Goal: Obtain resource: Download file/media

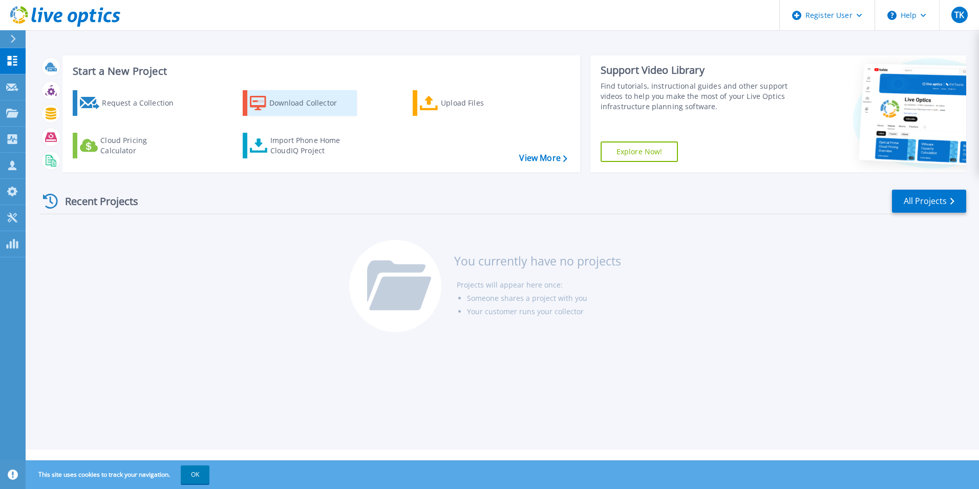
click at [305, 96] on div "Download Collector" at bounding box center [310, 103] width 82 height 20
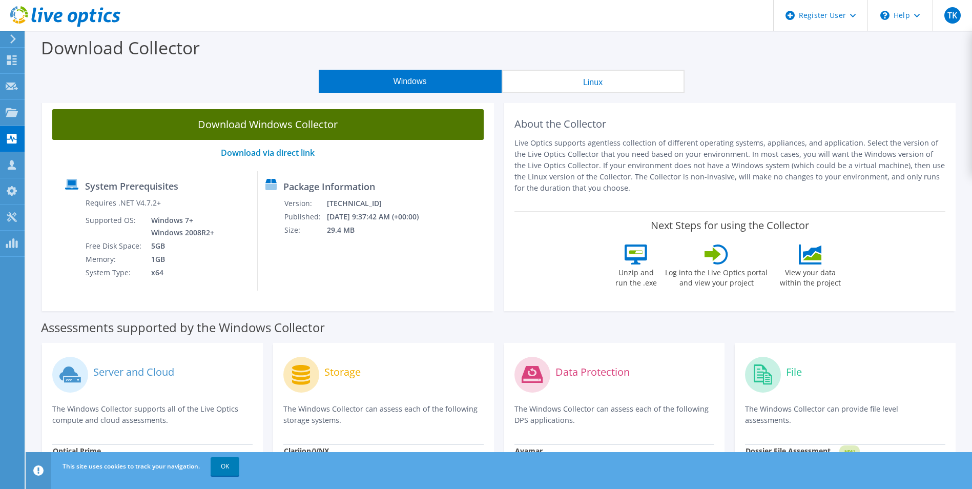
click at [396, 132] on link "Download Windows Collector" at bounding box center [267, 124] width 431 height 31
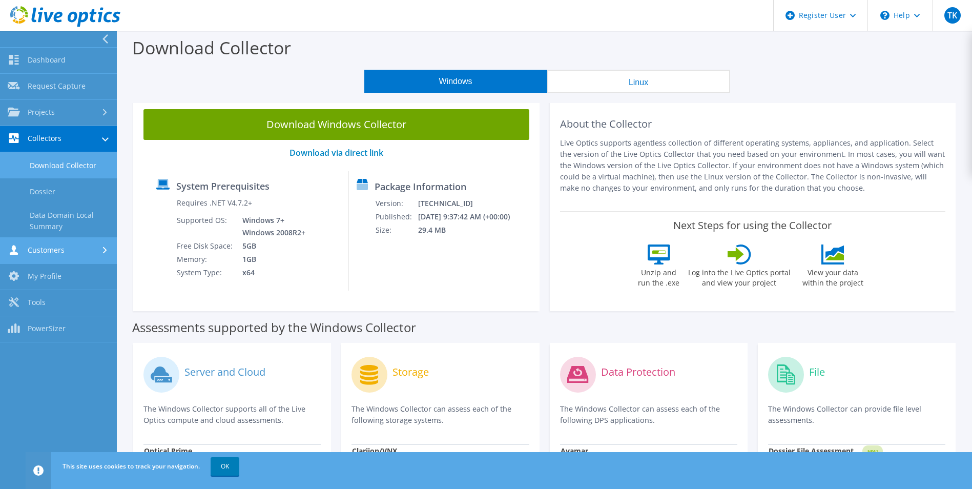
click at [64, 250] on link "Customers" at bounding box center [58, 251] width 117 height 26
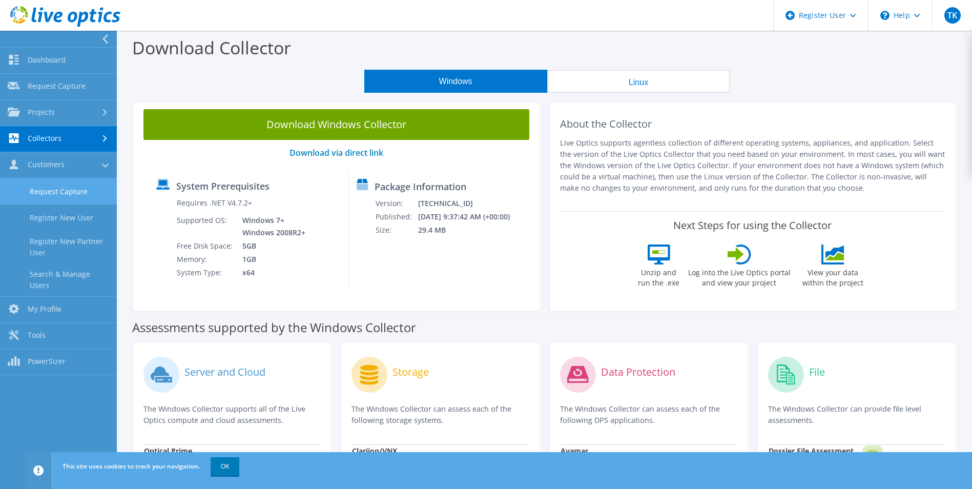
click at [65, 197] on link "Request Capture" at bounding box center [58, 191] width 117 height 26
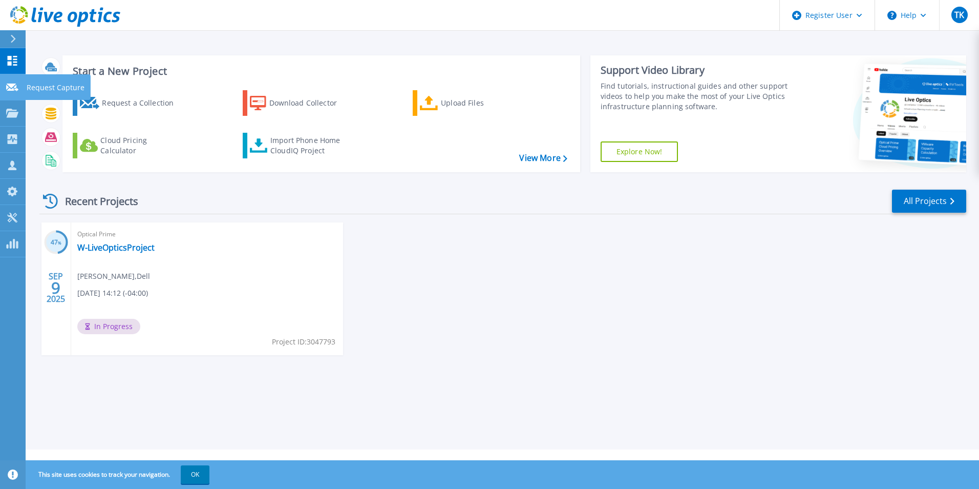
click at [19, 87] on link "Request Capture Request Capture" at bounding box center [13, 87] width 26 height 26
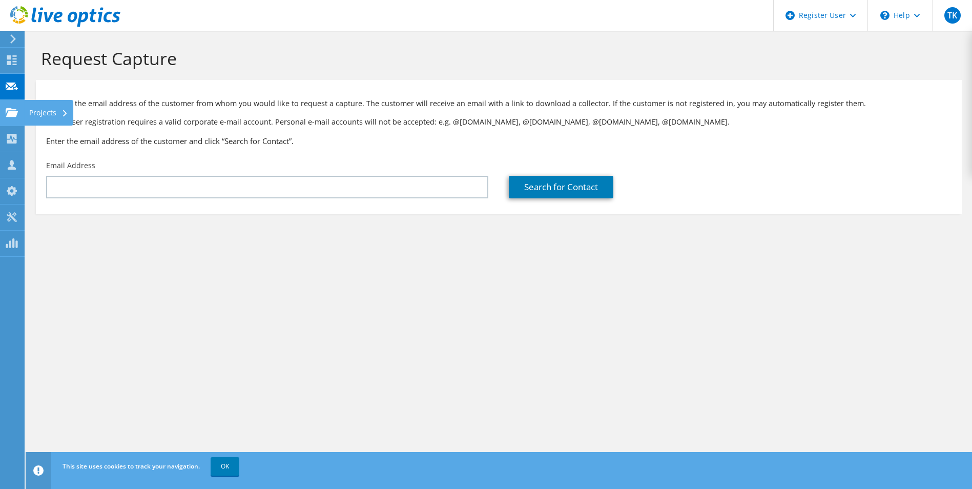
click at [11, 113] on use at bounding box center [12, 112] width 12 height 9
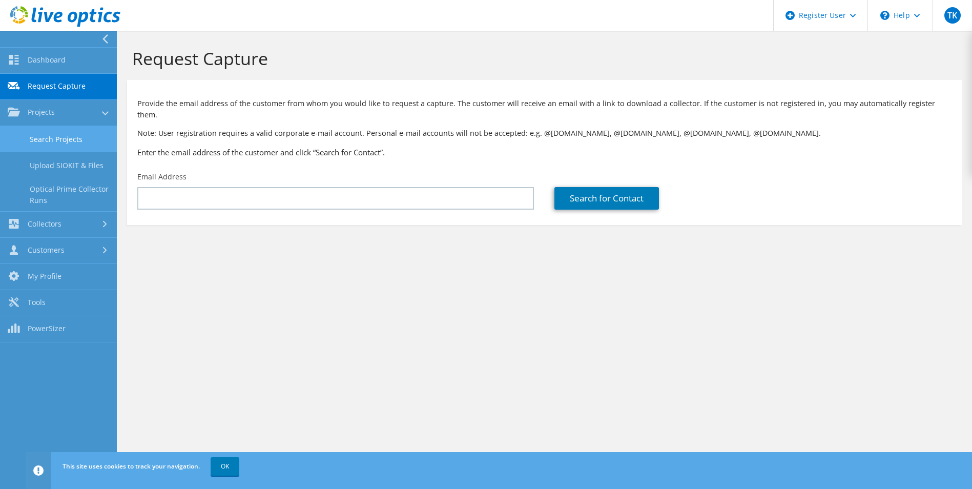
click at [47, 145] on link "Search Projects" at bounding box center [58, 139] width 117 height 26
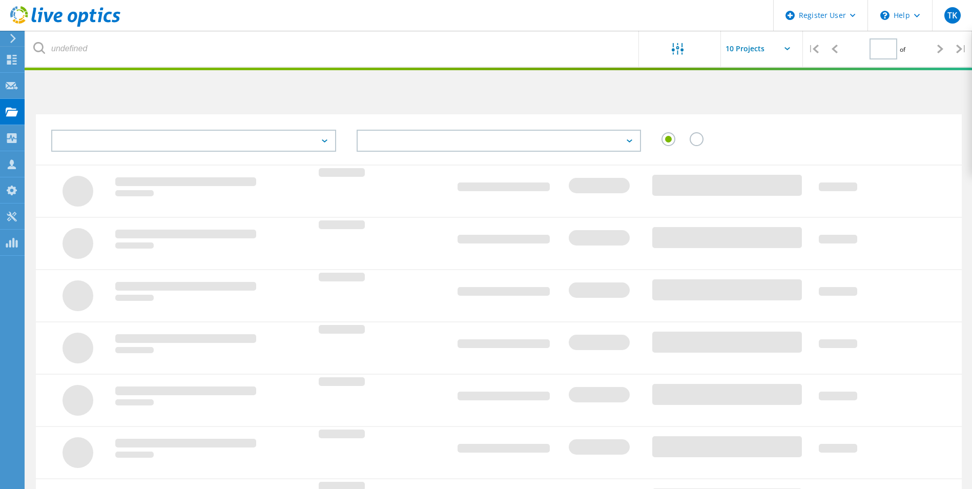
type input "1"
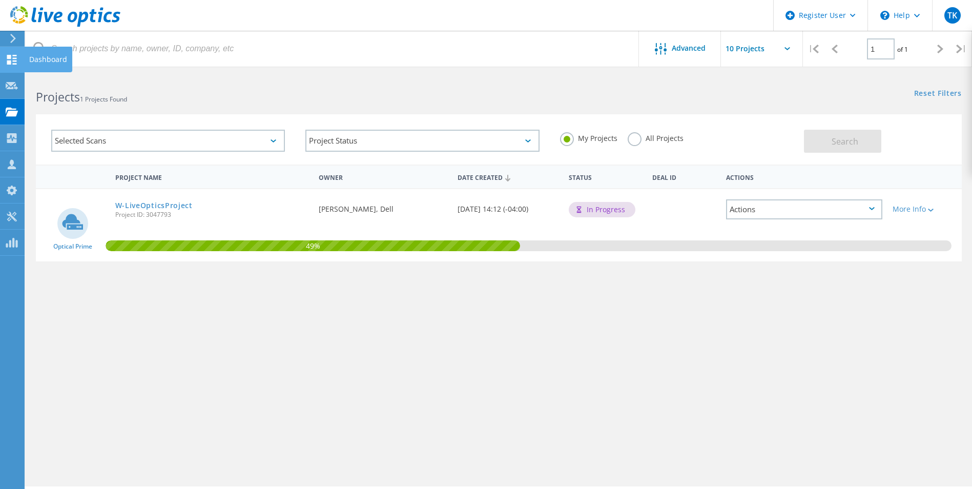
click at [10, 66] on div at bounding box center [12, 60] width 12 height 11
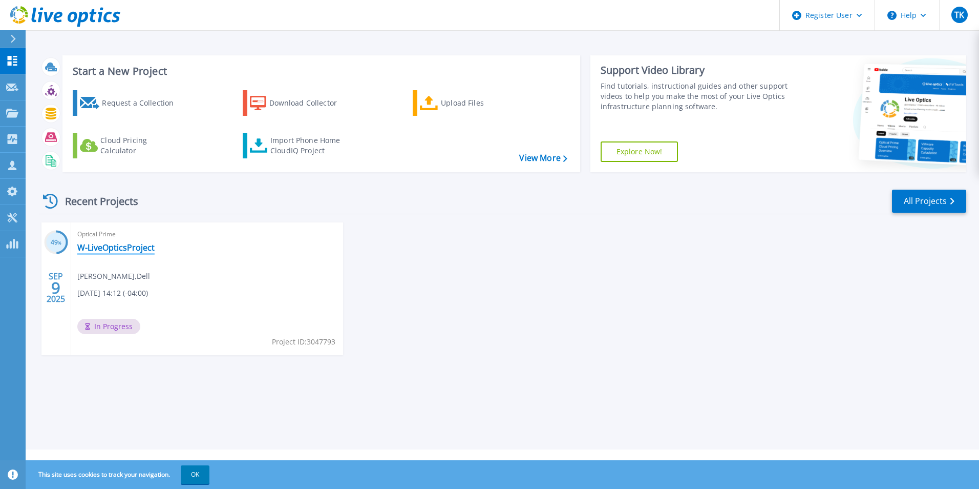
click at [87, 251] on link "W-LiveOpticsProject" at bounding box center [115, 247] width 77 height 10
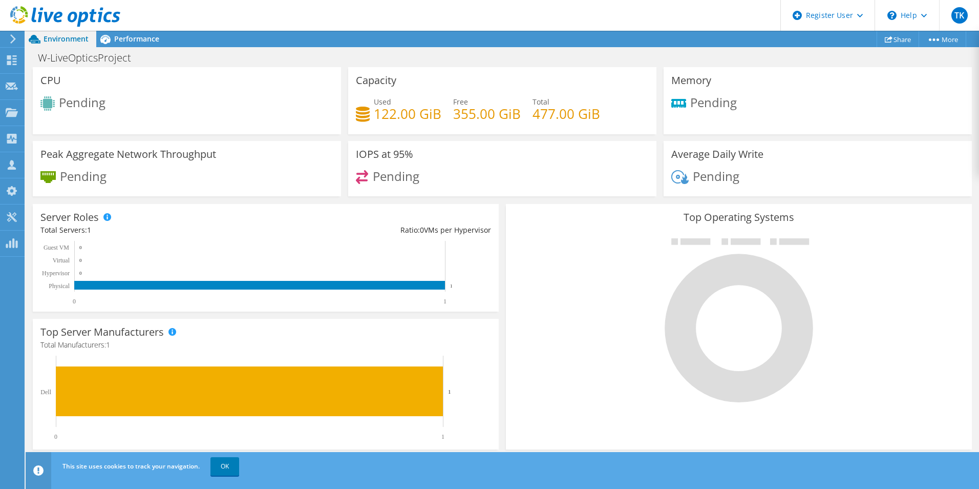
scroll to position [256, 0]
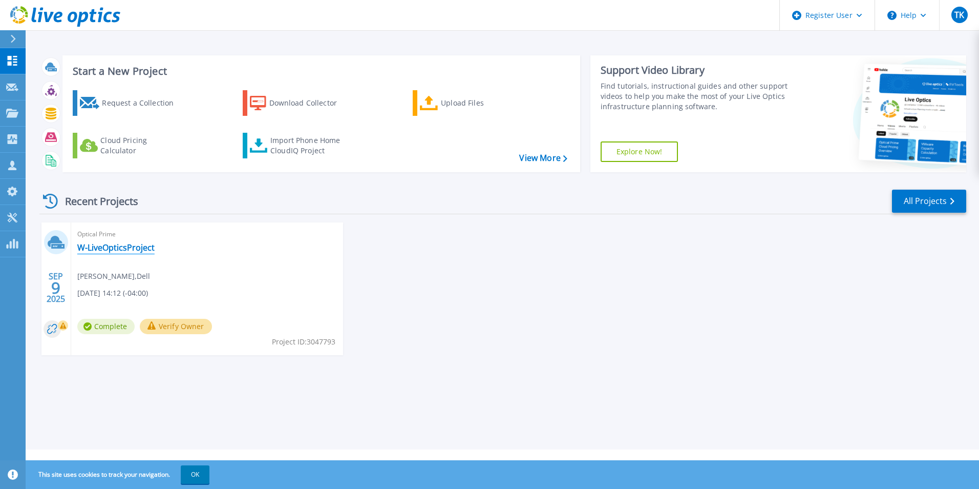
click at [122, 245] on link "W-LiveOpticsProject" at bounding box center [115, 247] width 77 height 10
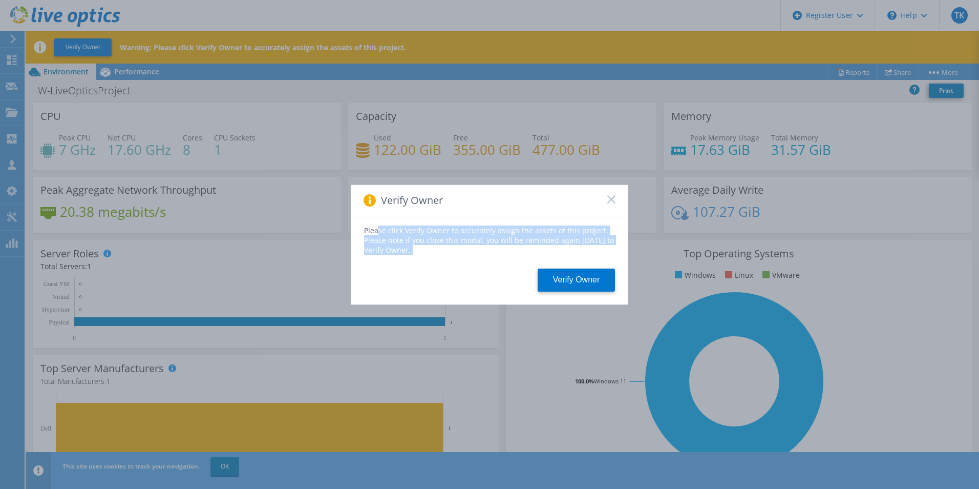
drag, startPoint x: 378, startPoint y: 233, endPoint x: 461, endPoint y: 262, distance: 88.0
click at [461, 262] on div "Please click Verify Owner to accurately assign the assets of this project. Plea…" at bounding box center [489, 260] width 277 height 88
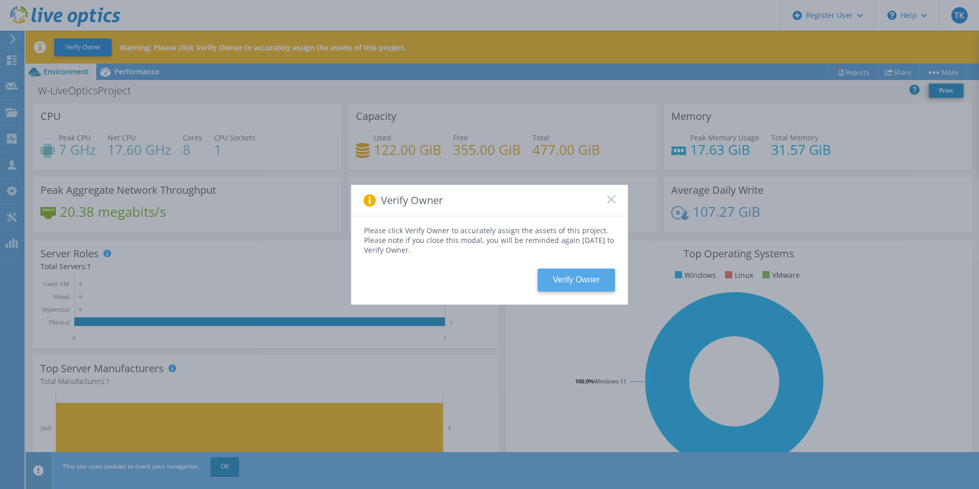
click at [550, 283] on button "Verify Owner" at bounding box center [576, 279] width 77 height 23
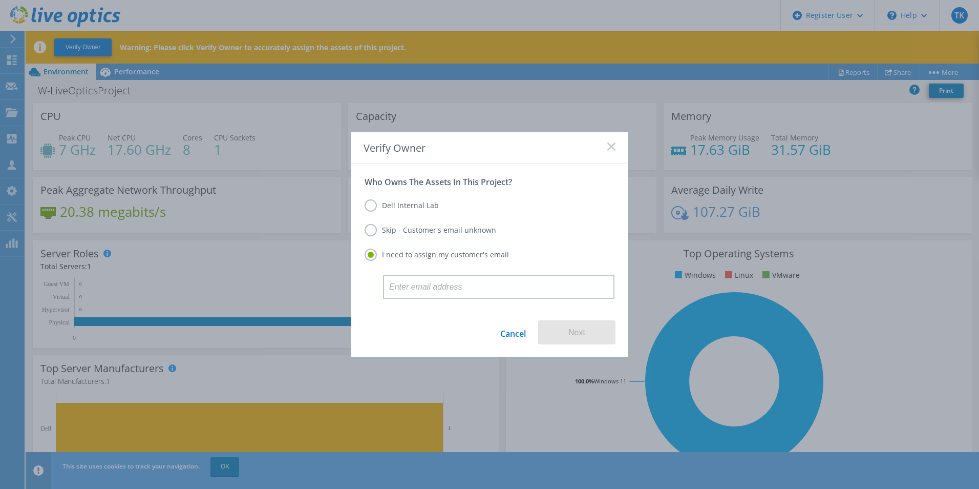
click at [438, 230] on label "Skip - Customer's email unknown" at bounding box center [431, 230] width 132 height 12
click at [0, 0] on input "Skip - Customer's email unknown" at bounding box center [0, 0] width 0 height 0
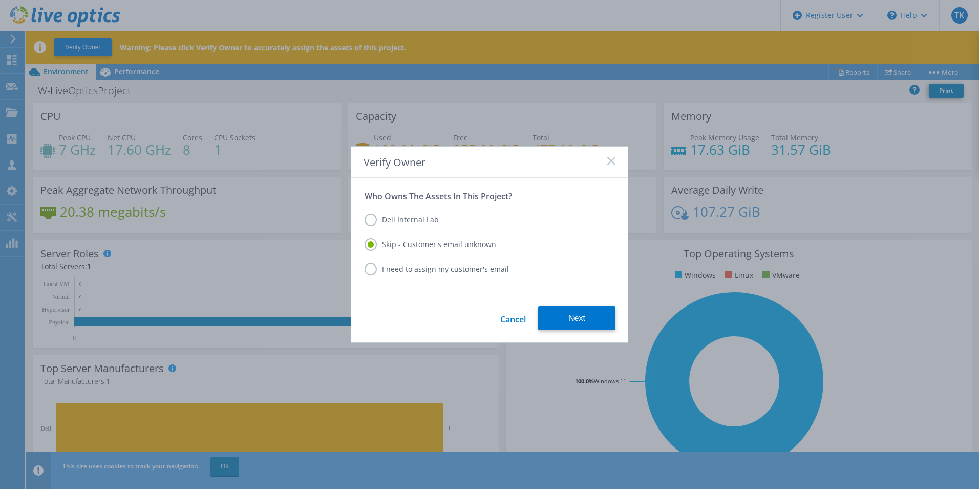
click at [373, 265] on label "I need to assign my customer's email" at bounding box center [437, 269] width 144 height 12
click at [0, 0] on input "I need to assign my customer's email" at bounding box center [0, 0] width 0 height 0
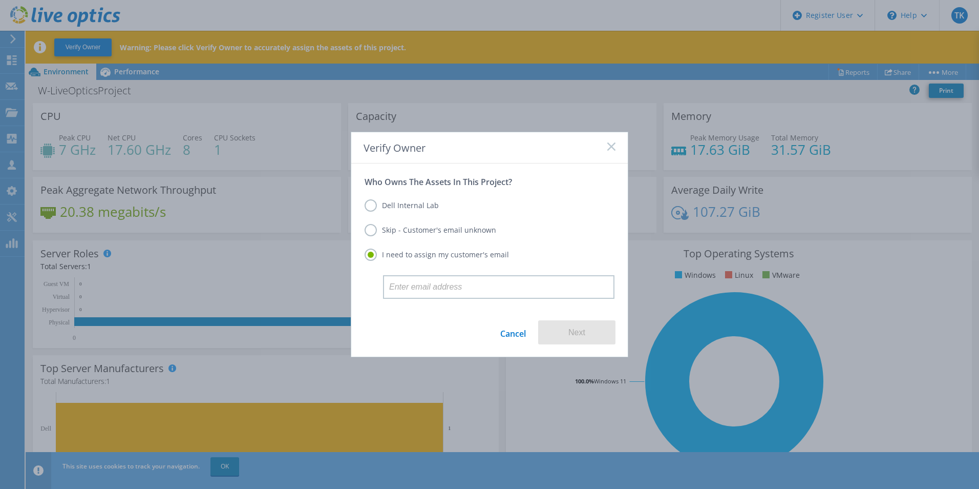
click at [373, 208] on label "Dell Internal Lab" at bounding box center [402, 205] width 74 height 12
click at [0, 0] on input "Dell Internal Lab" at bounding box center [0, 0] width 0 height 0
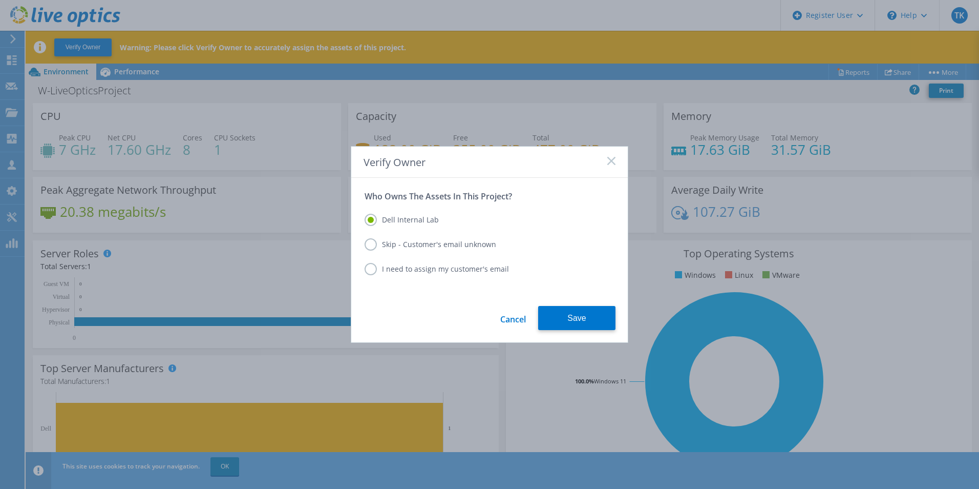
click at [377, 246] on label "Skip - Customer's email unknown" at bounding box center [431, 244] width 132 height 12
click at [0, 0] on input "Skip - Customer's email unknown" at bounding box center [0, 0] width 0 height 0
click at [557, 315] on button "Next" at bounding box center [576, 318] width 77 height 24
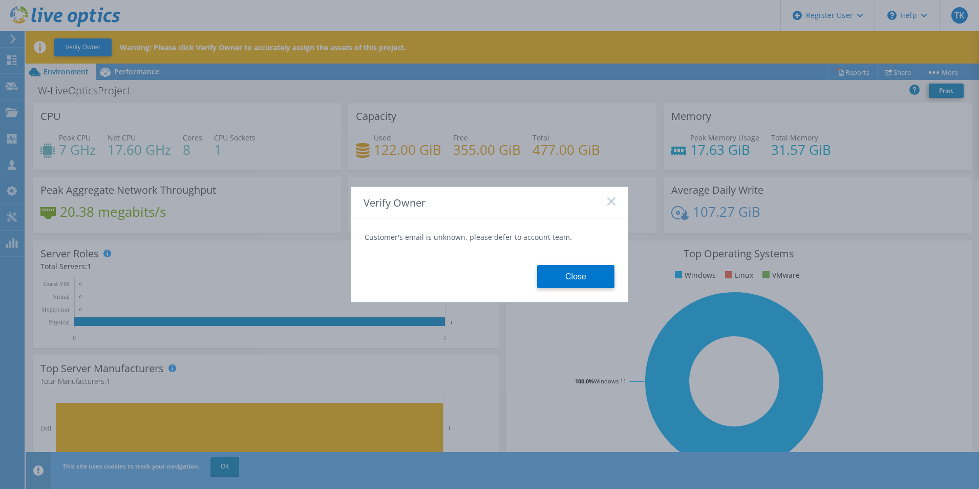
click at [563, 291] on form "Customer's email is unknown, please defer to account team. Close" at bounding box center [489, 259] width 277 height 83
click at [563, 284] on button "Close" at bounding box center [575, 276] width 77 height 23
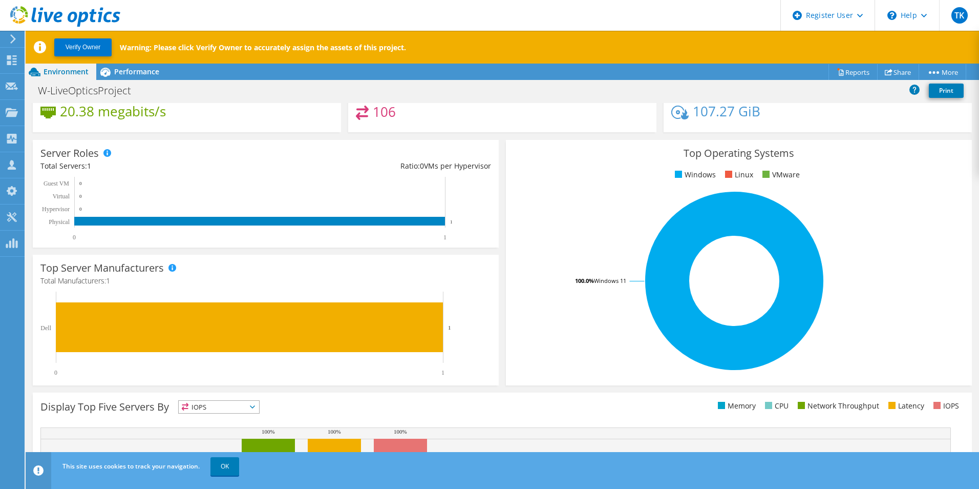
scroll to position [195, 0]
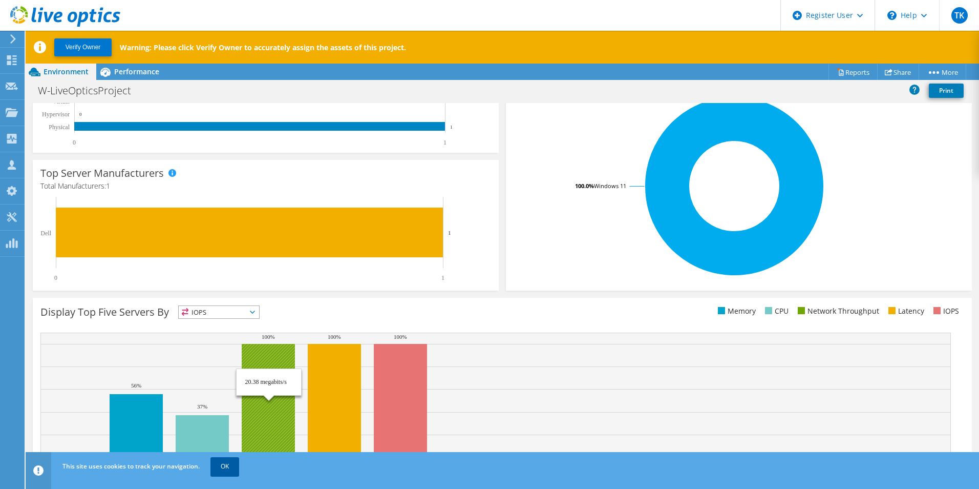
click at [231, 463] on link "OK" at bounding box center [224, 466] width 29 height 18
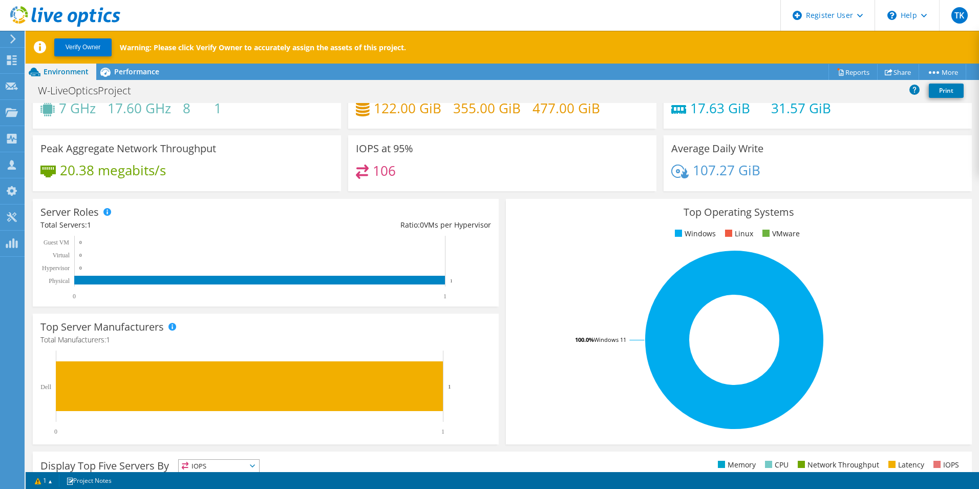
scroll to position [0, 0]
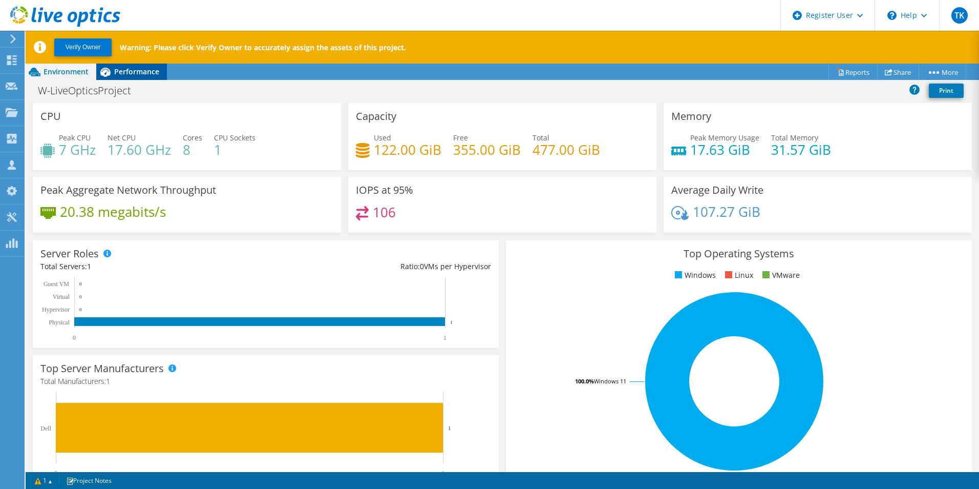
click at [136, 72] on span "Performance" at bounding box center [136, 72] width 45 height 10
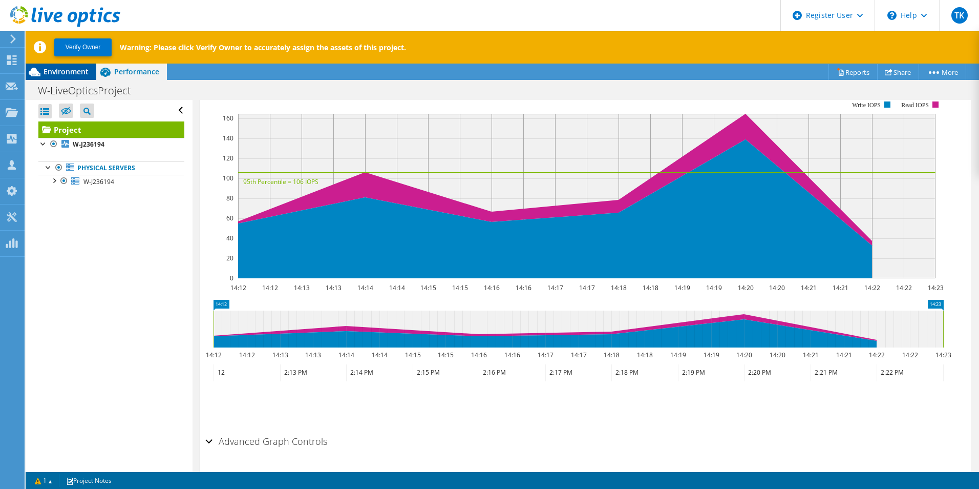
click at [59, 78] on div "Environment" at bounding box center [61, 72] width 71 height 16
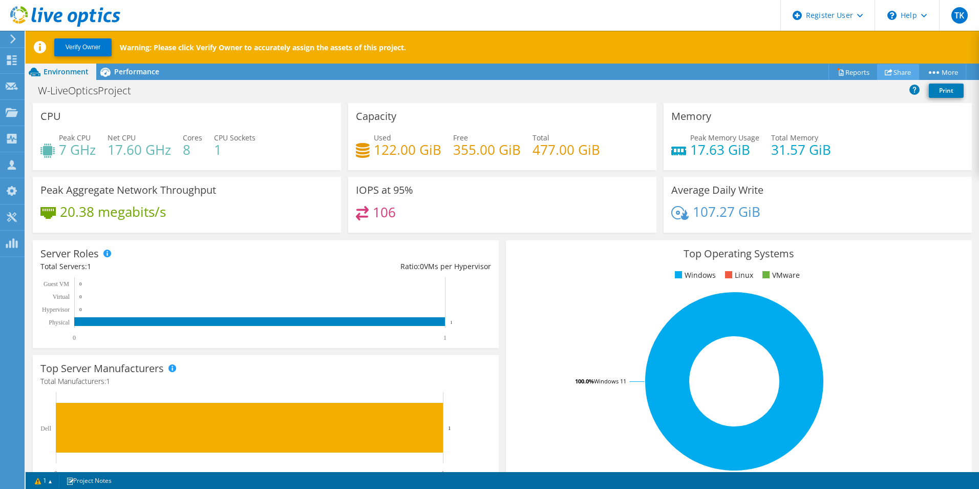
click at [905, 78] on link "Share" at bounding box center [898, 72] width 42 height 16
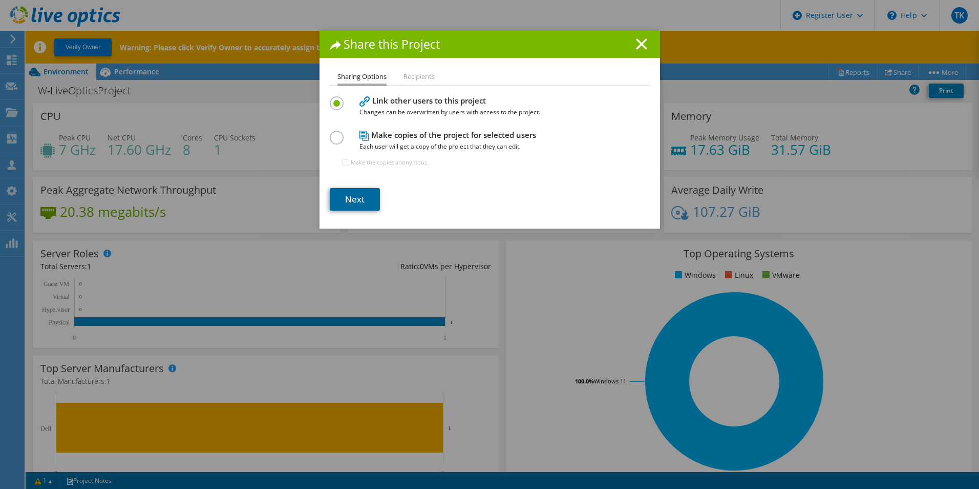
click at [354, 198] on link "Next" at bounding box center [355, 199] width 50 height 23
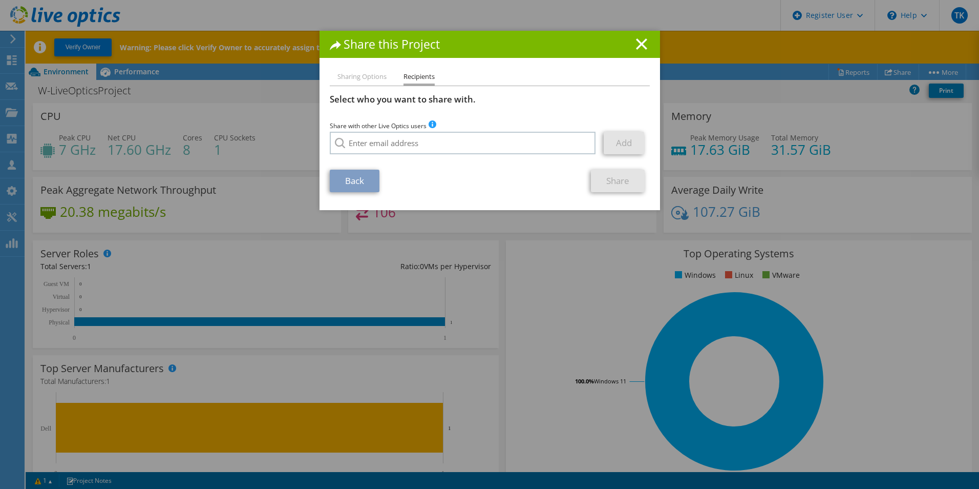
click at [371, 171] on link "Back" at bounding box center [355, 181] width 50 height 23
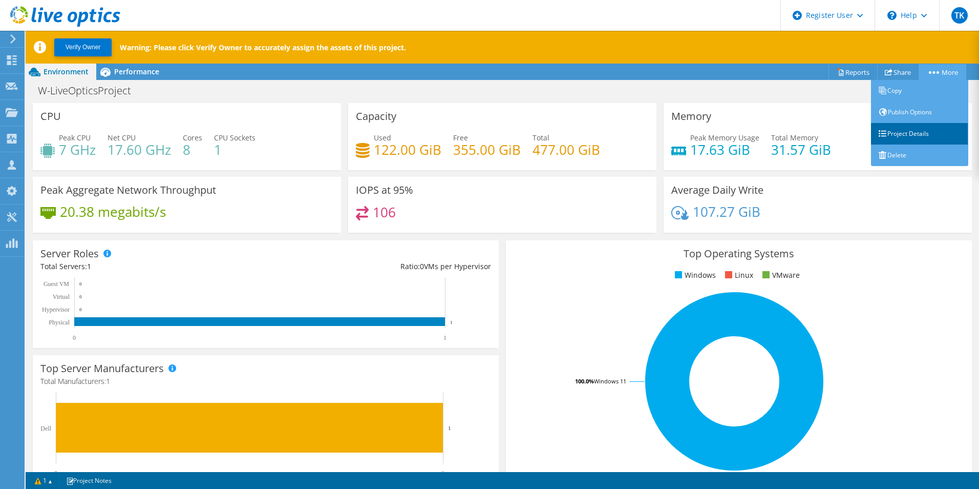
click at [923, 128] on link "Project Details" at bounding box center [919, 134] width 97 height 22
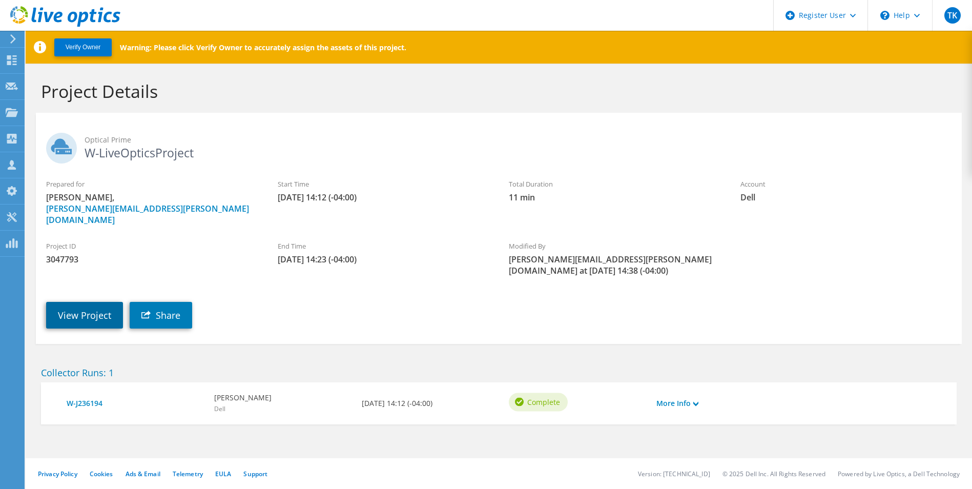
click at [62, 312] on link "View Project" at bounding box center [84, 315] width 77 height 27
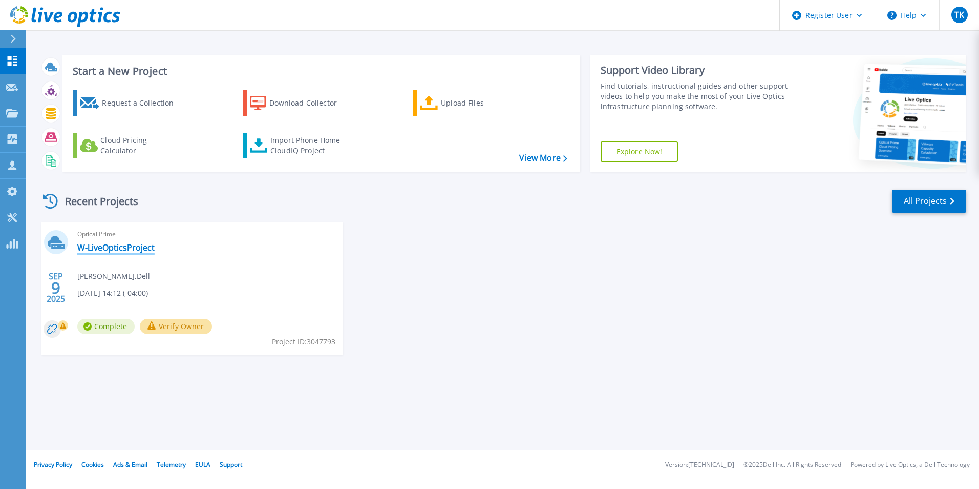
click at [114, 247] on link "W-LiveOpticsProject" at bounding box center [115, 247] width 77 height 10
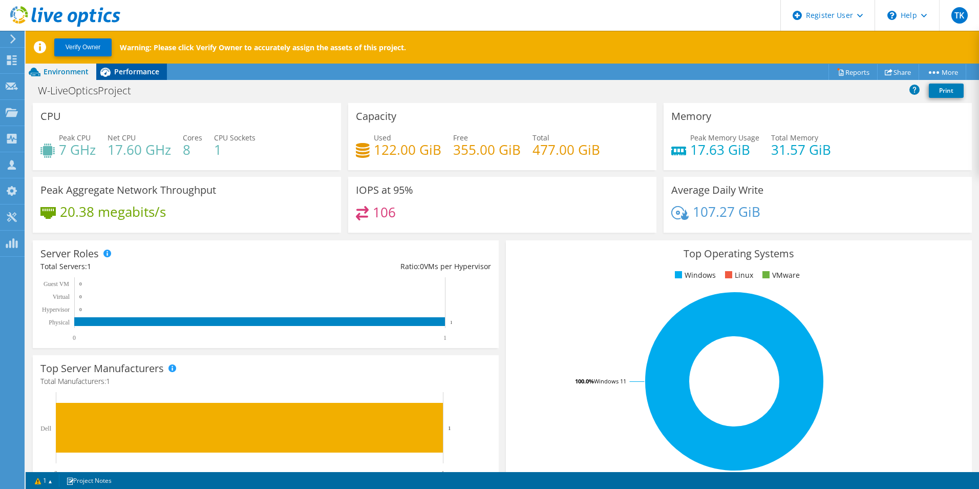
click at [125, 76] on span "Performance" at bounding box center [136, 72] width 45 height 10
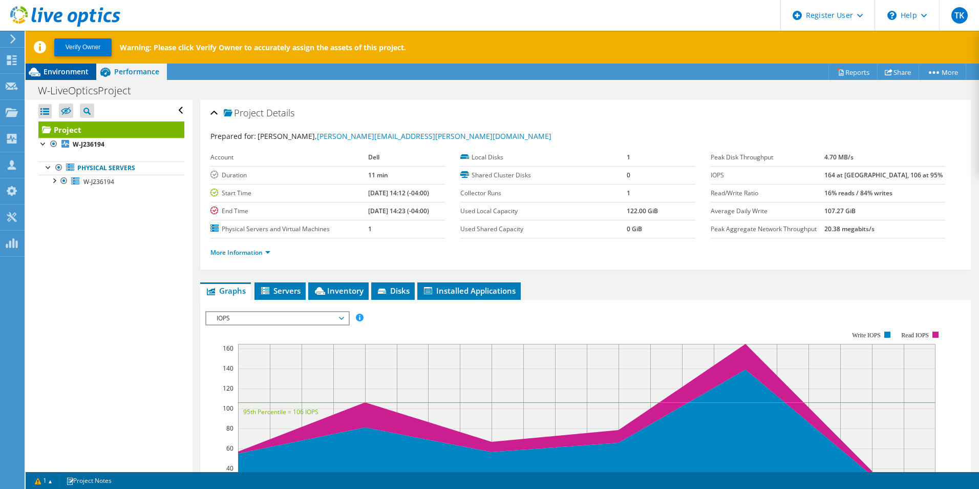
click at [52, 77] on div "Environment" at bounding box center [61, 72] width 71 height 16
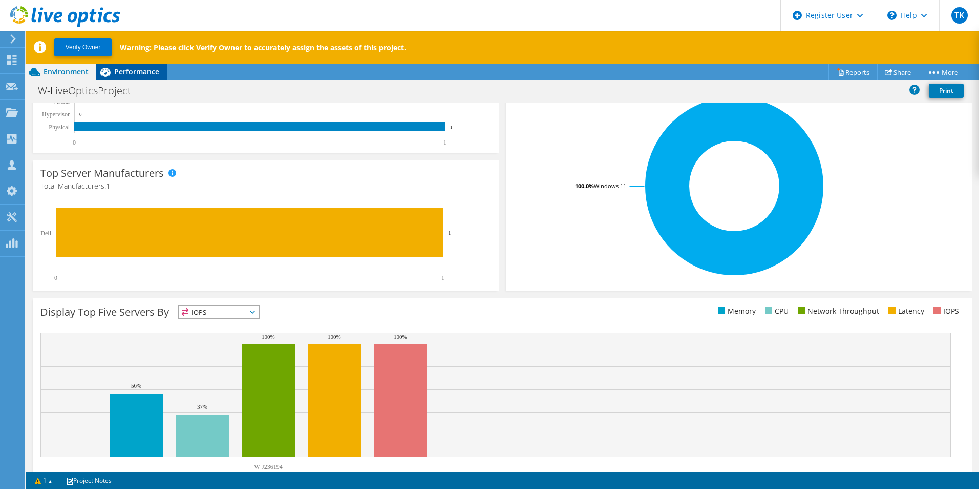
click at [162, 76] on div "Performance" at bounding box center [131, 72] width 71 height 16
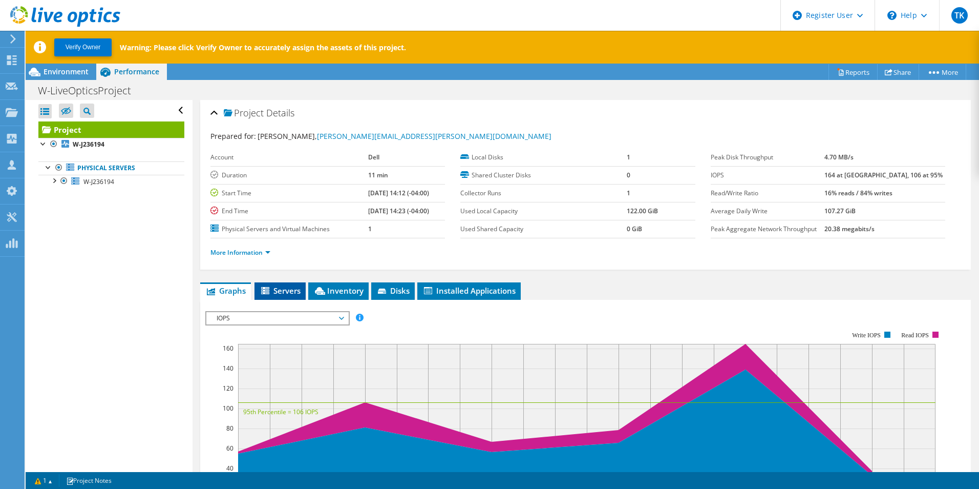
click at [300, 291] on span "Servers" at bounding box center [280, 290] width 41 height 10
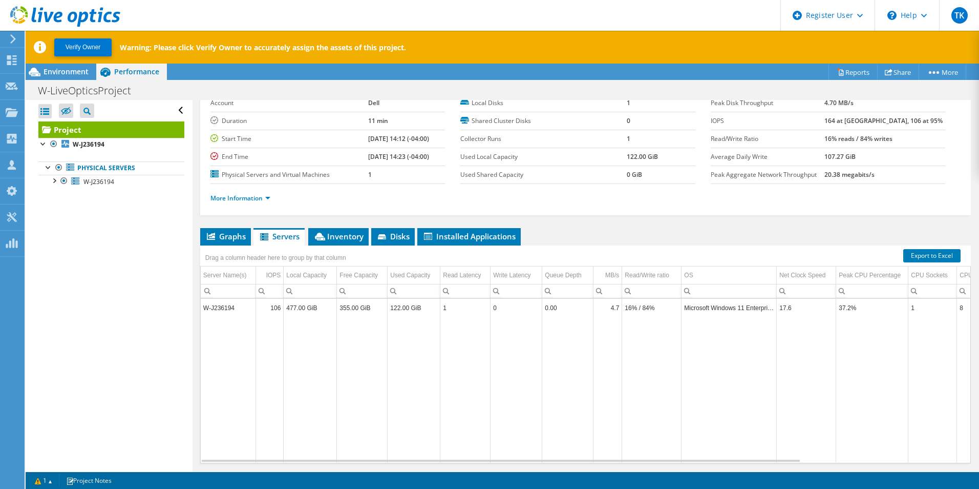
scroll to position [55, 0]
click at [349, 236] on span "Inventory" at bounding box center [338, 235] width 50 height 10
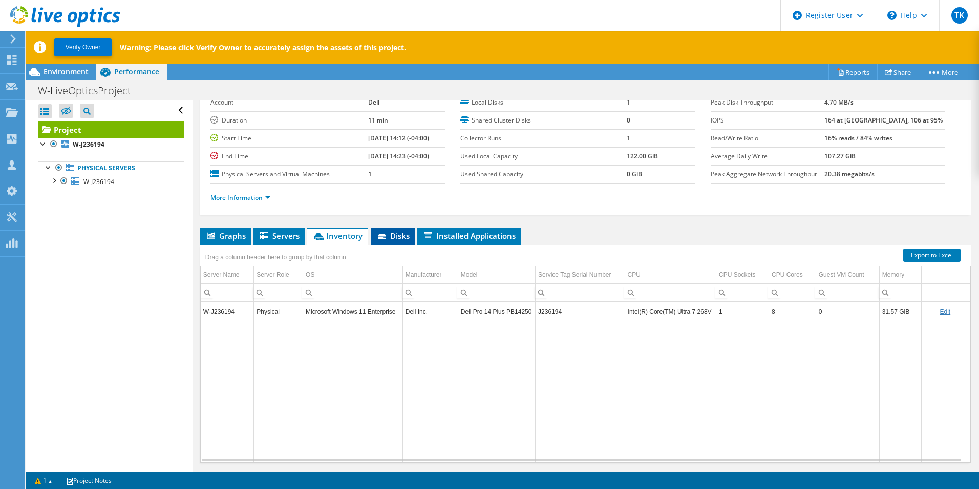
click at [396, 240] on span "Disks" at bounding box center [392, 235] width 33 height 10
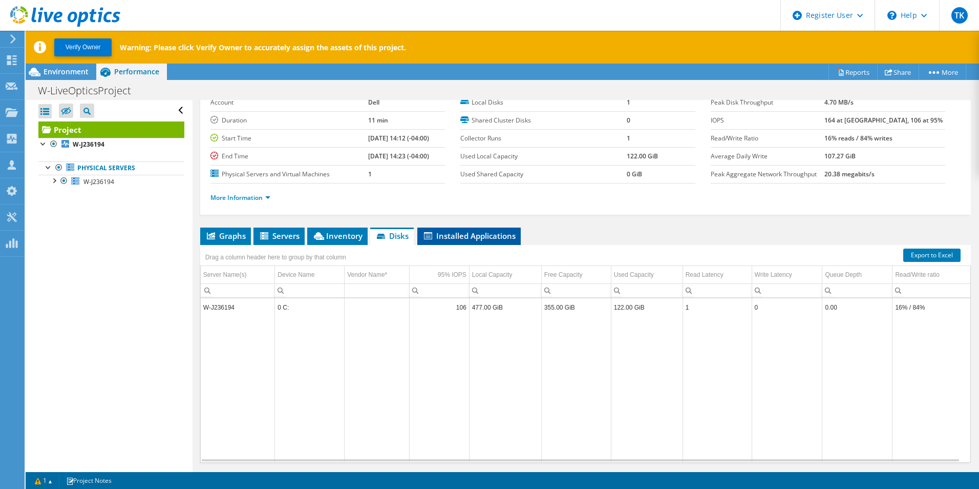
click at [470, 238] on span "Installed Applications" at bounding box center [469, 235] width 93 height 10
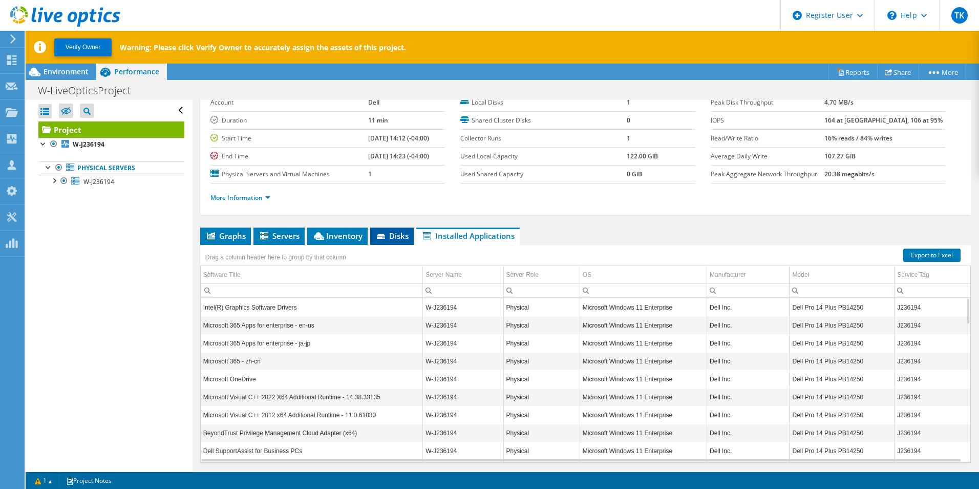
click at [388, 237] on span "Disks" at bounding box center [391, 235] width 33 height 10
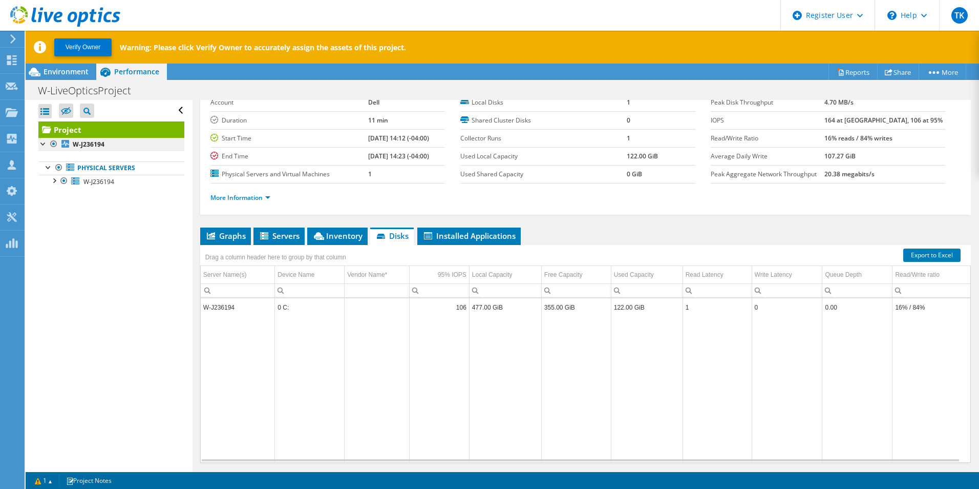
scroll to position [0, 0]
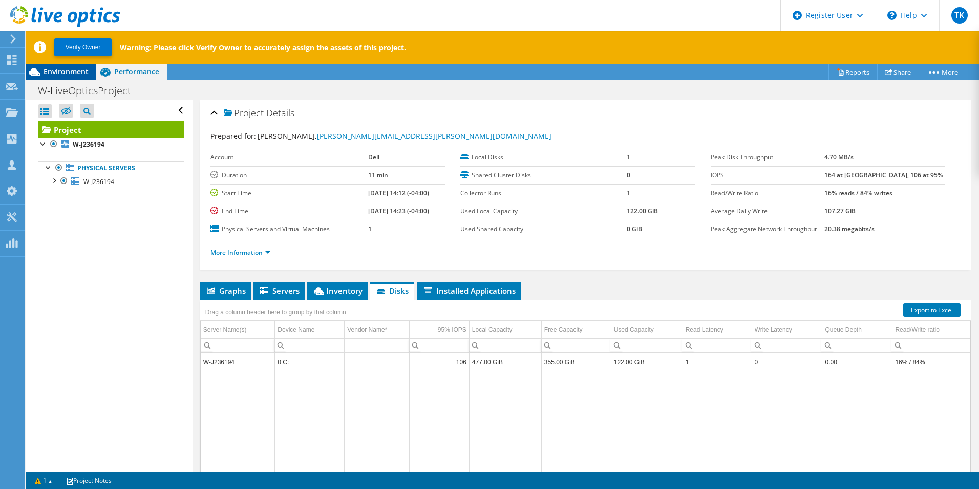
click at [76, 73] on span "Environment" at bounding box center [66, 72] width 45 height 10
